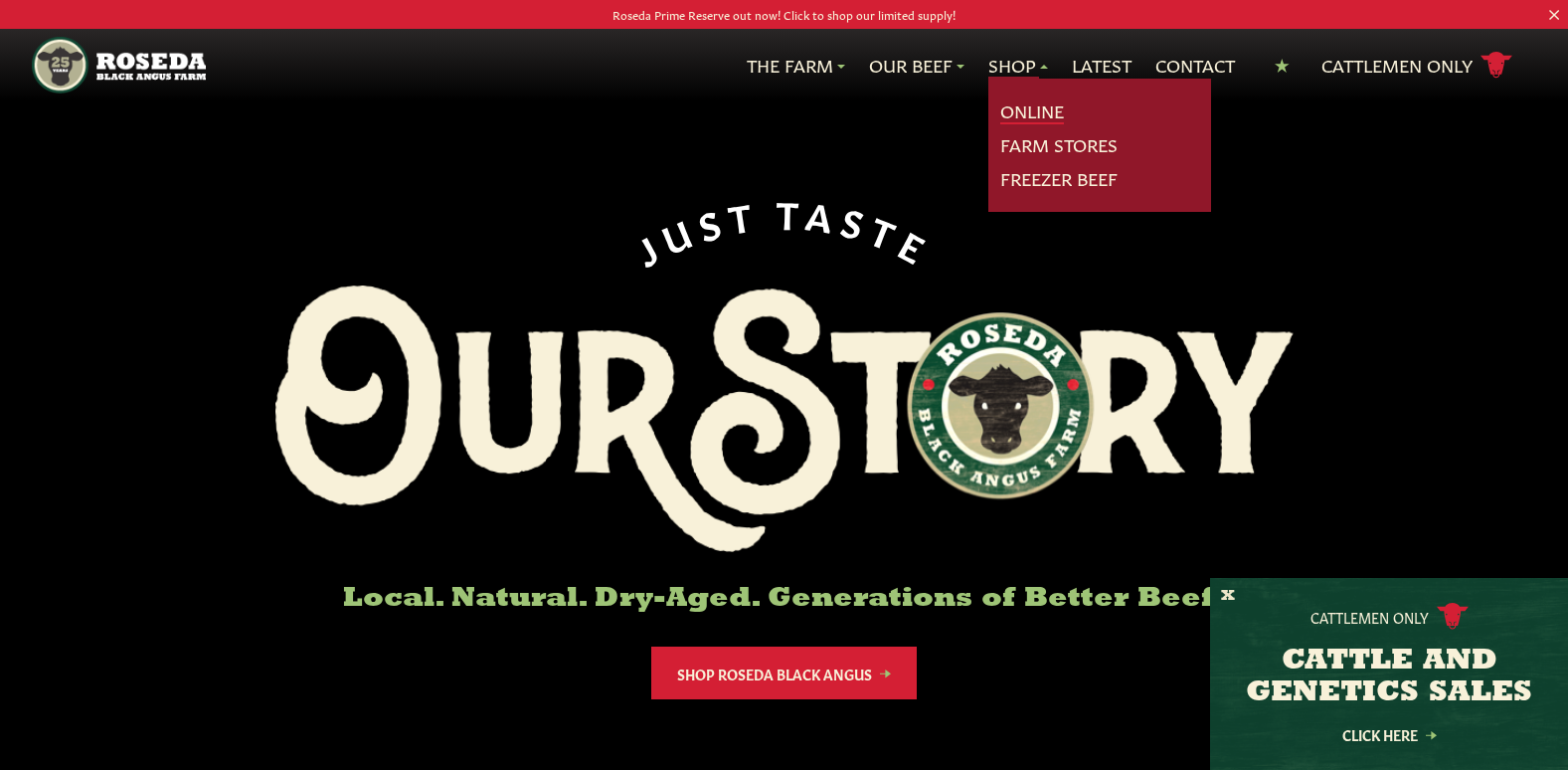
click at [1042, 111] on link "Online" at bounding box center [1032, 112] width 64 height 26
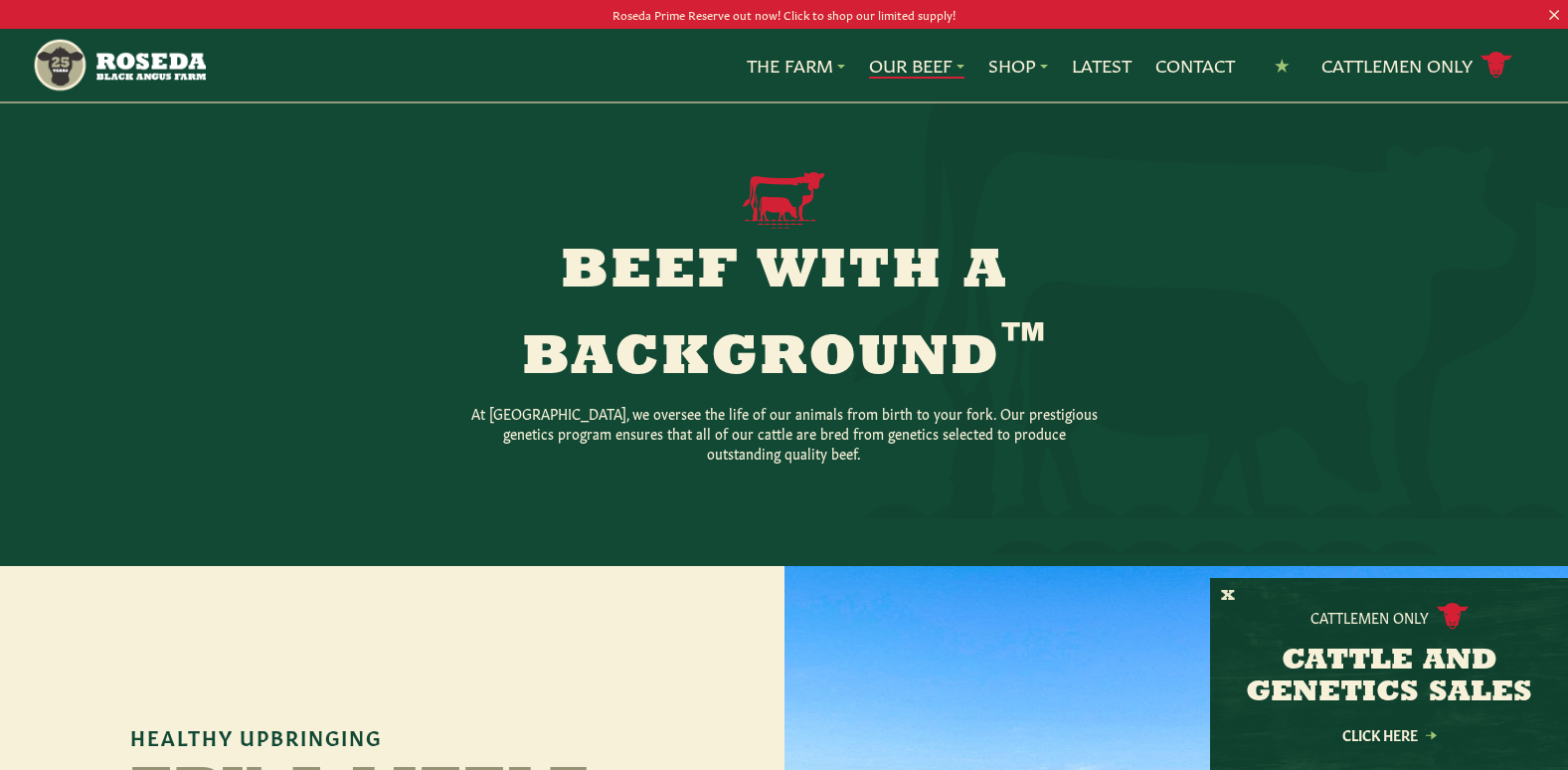
scroll to position [742, 0]
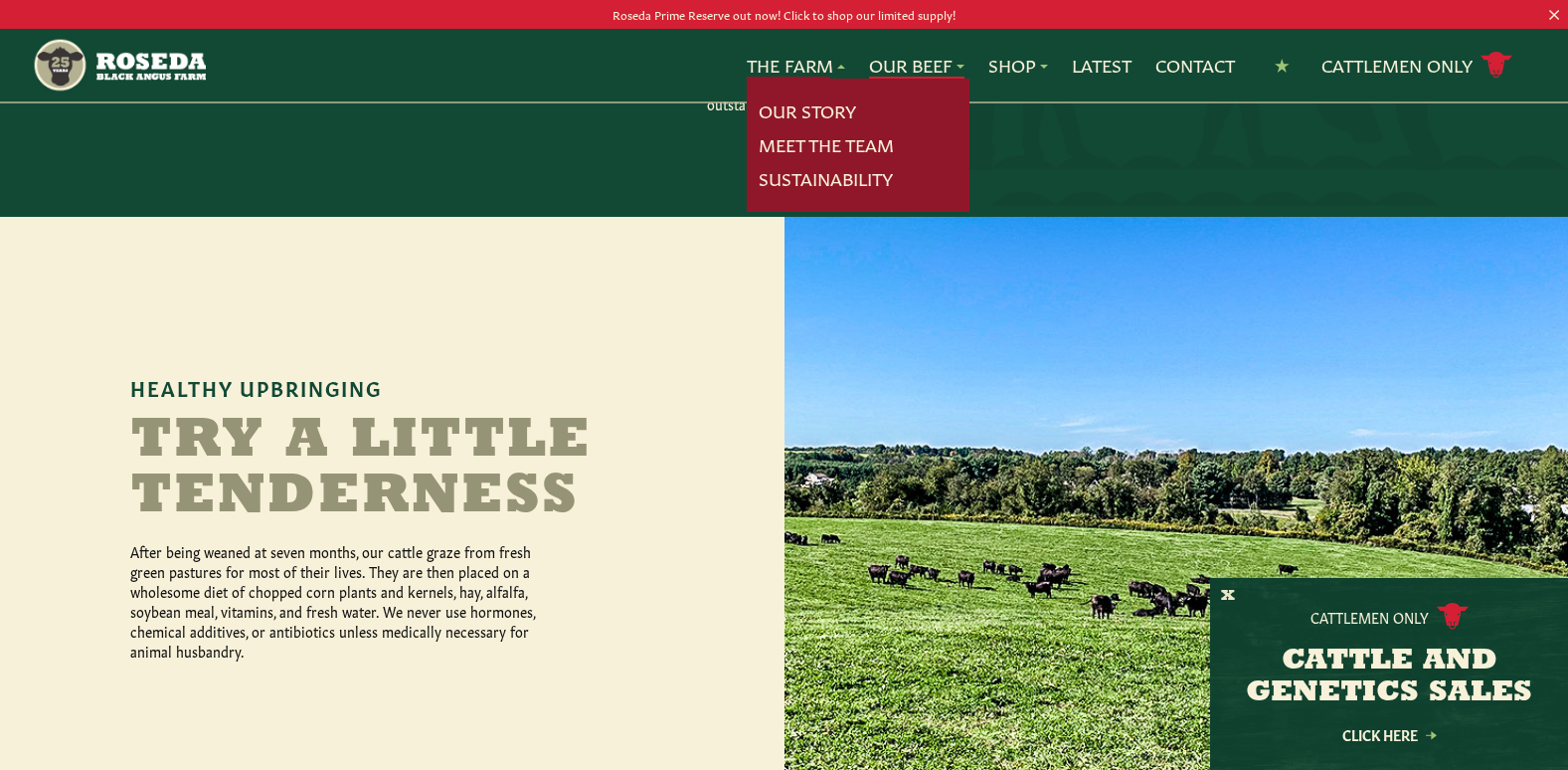
drag, startPoint x: 798, startPoint y: 76, endPoint x: 834, endPoint y: 68, distance: 36.9
click at [798, 76] on link "The Farm" at bounding box center [795, 66] width 99 height 26
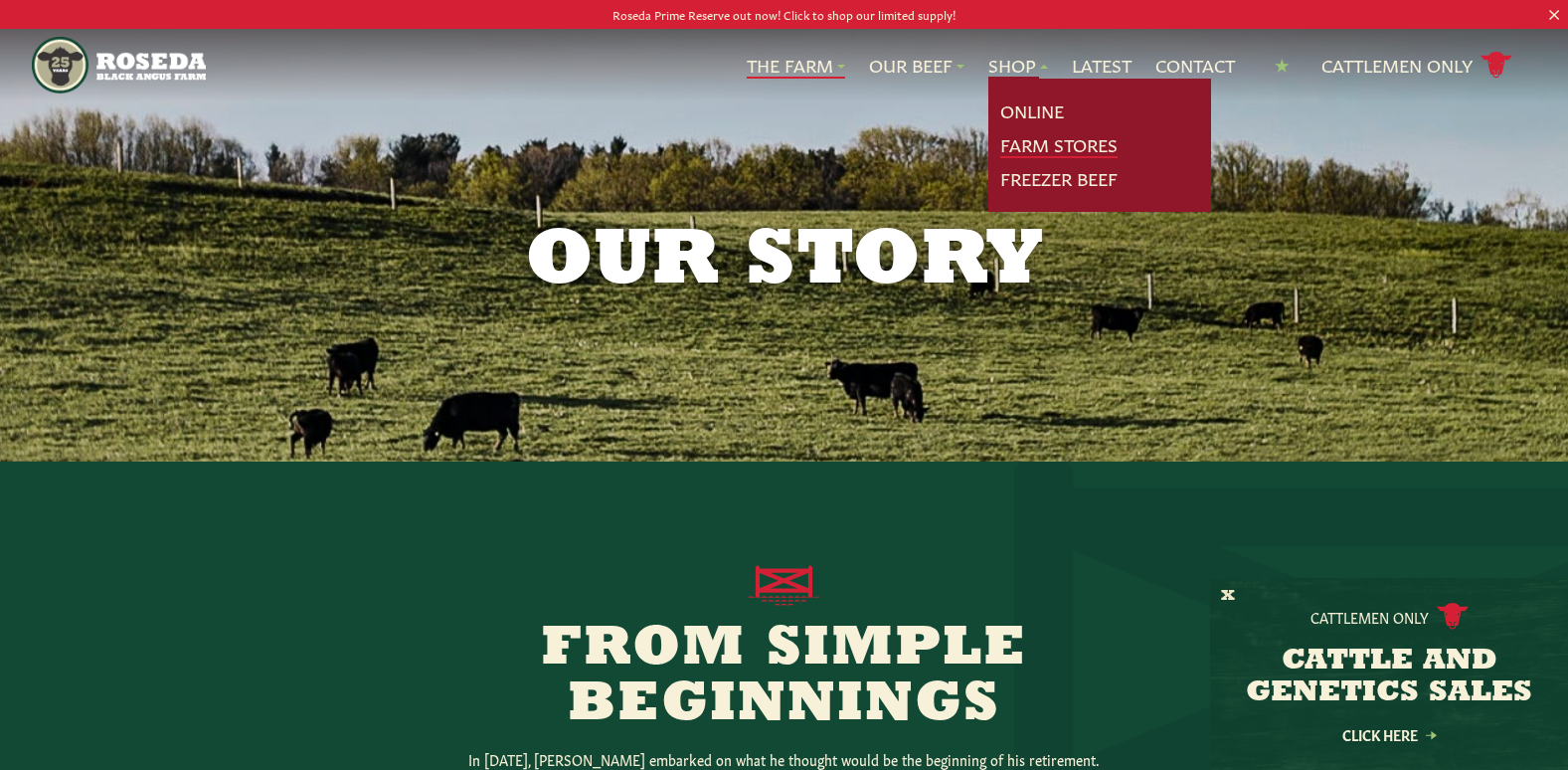
click at [1028, 143] on link "Farm Stores" at bounding box center [1059, 145] width 117 height 26
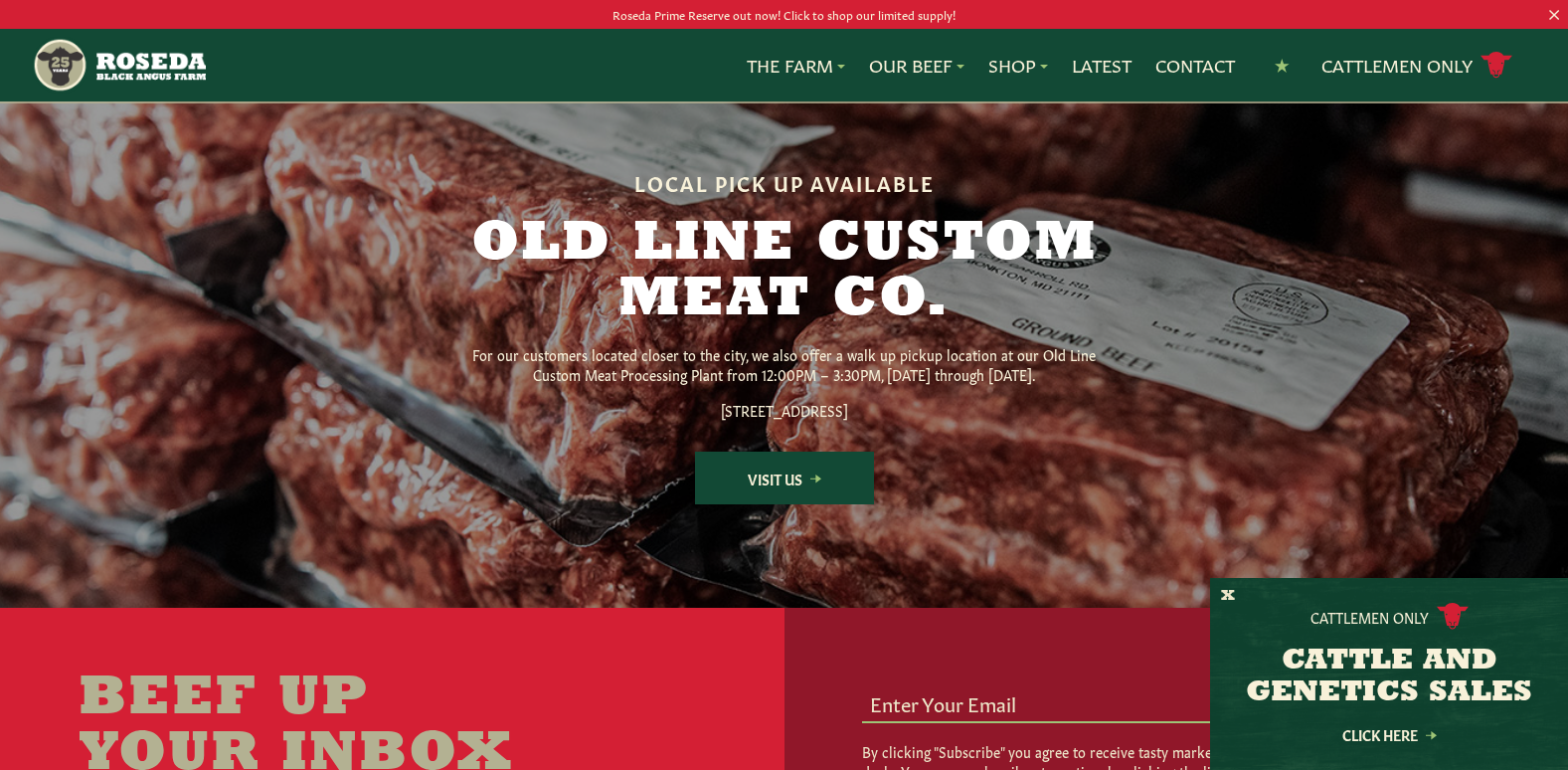
scroll to position [2578, 0]
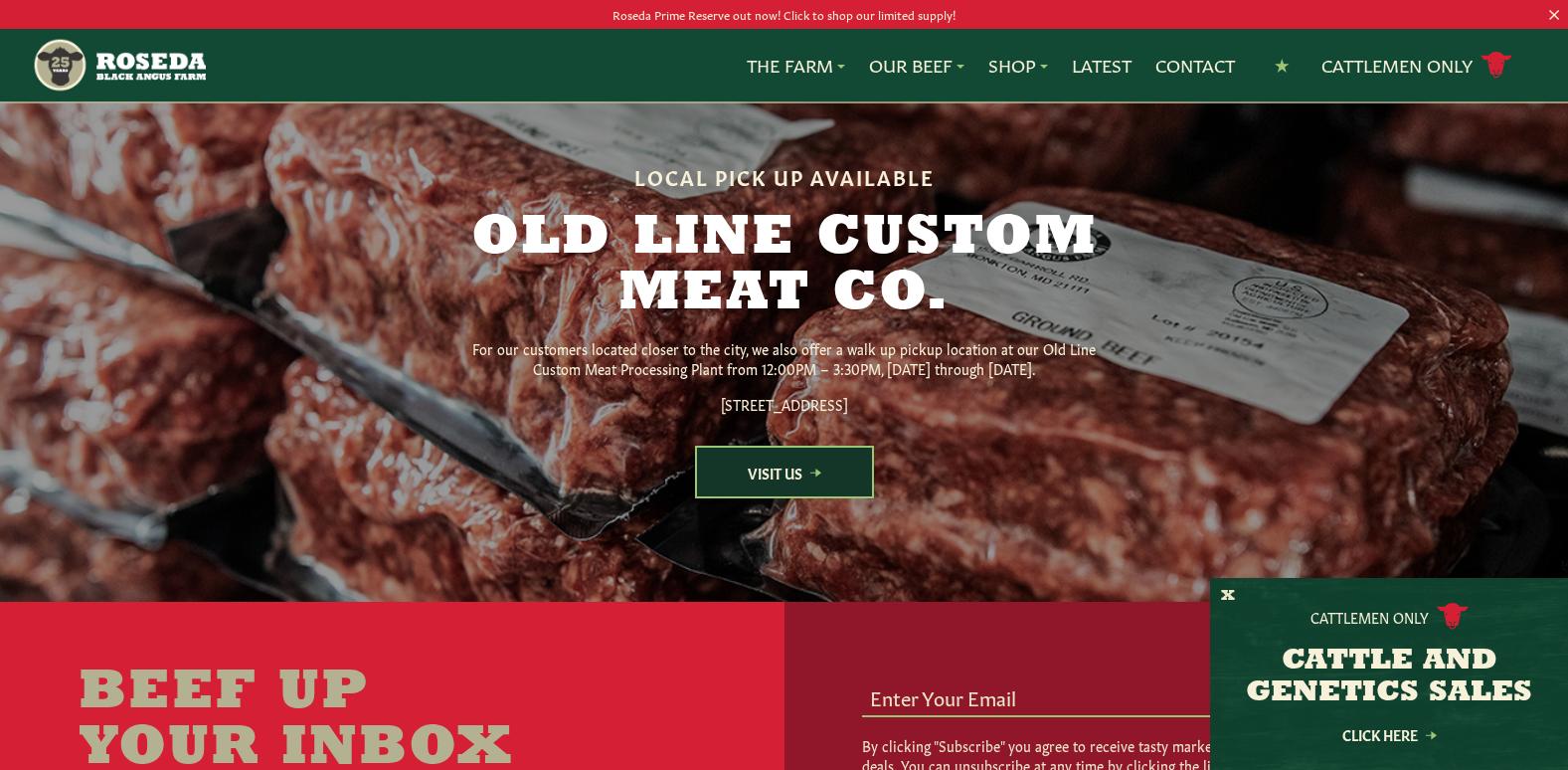
click at [787, 499] on link "Visit Us" at bounding box center [784, 472] width 179 height 53
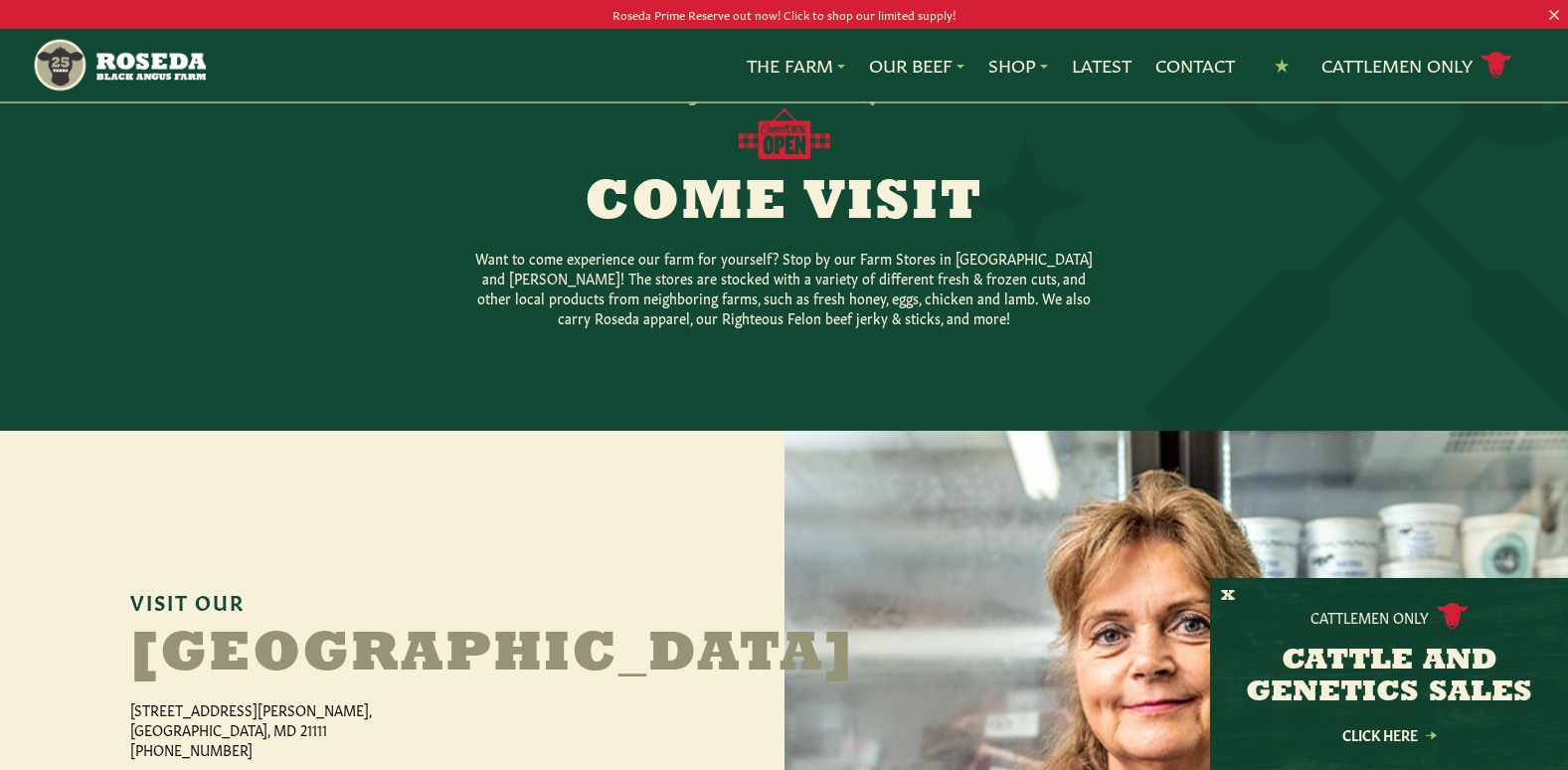
scroll to position [0, 0]
